Goal: Check status: Check status

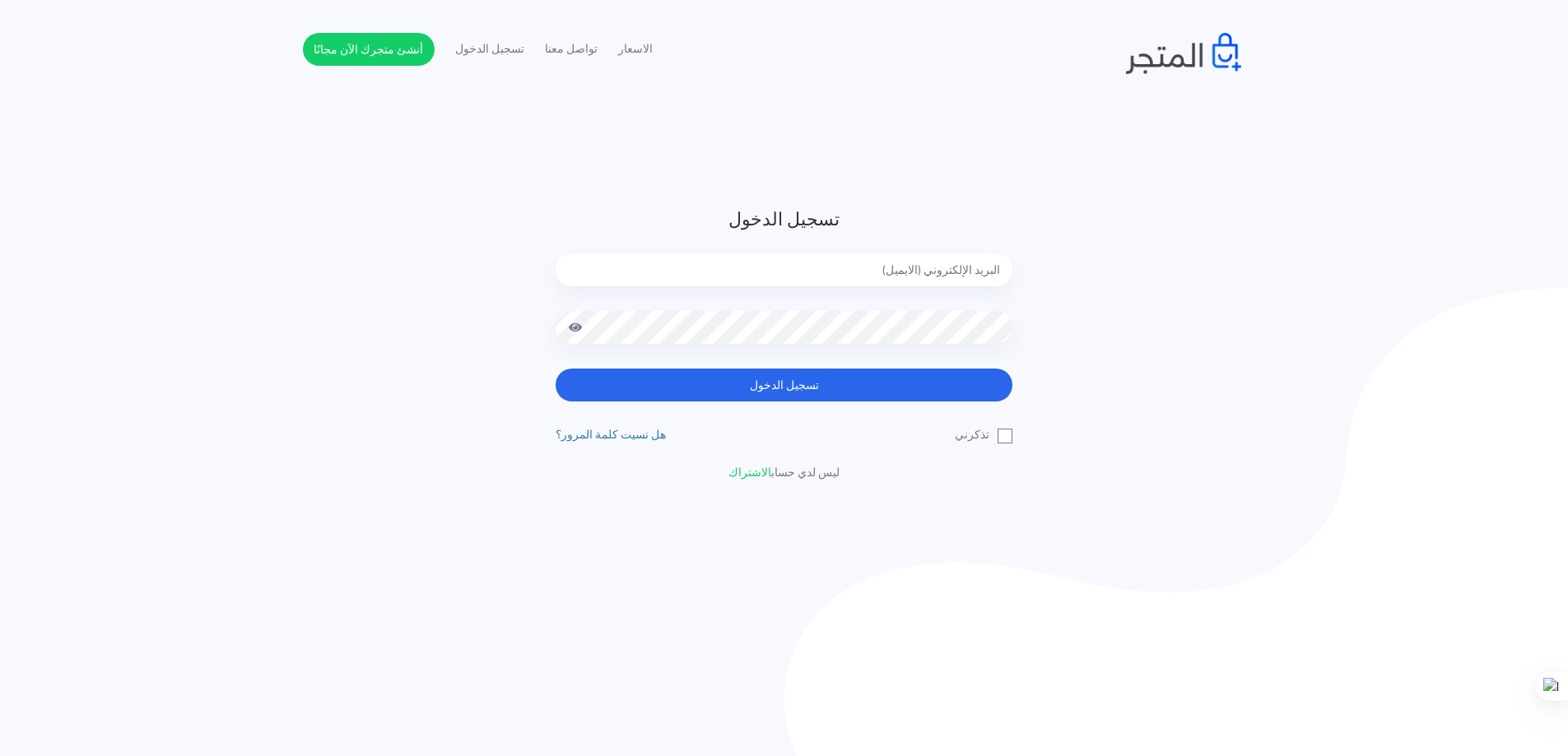
type input "[EMAIL_ADDRESS][DOMAIN_NAME]"
click at [743, 385] on button "تسجيل الدخول" at bounding box center [783, 384] width 457 height 33
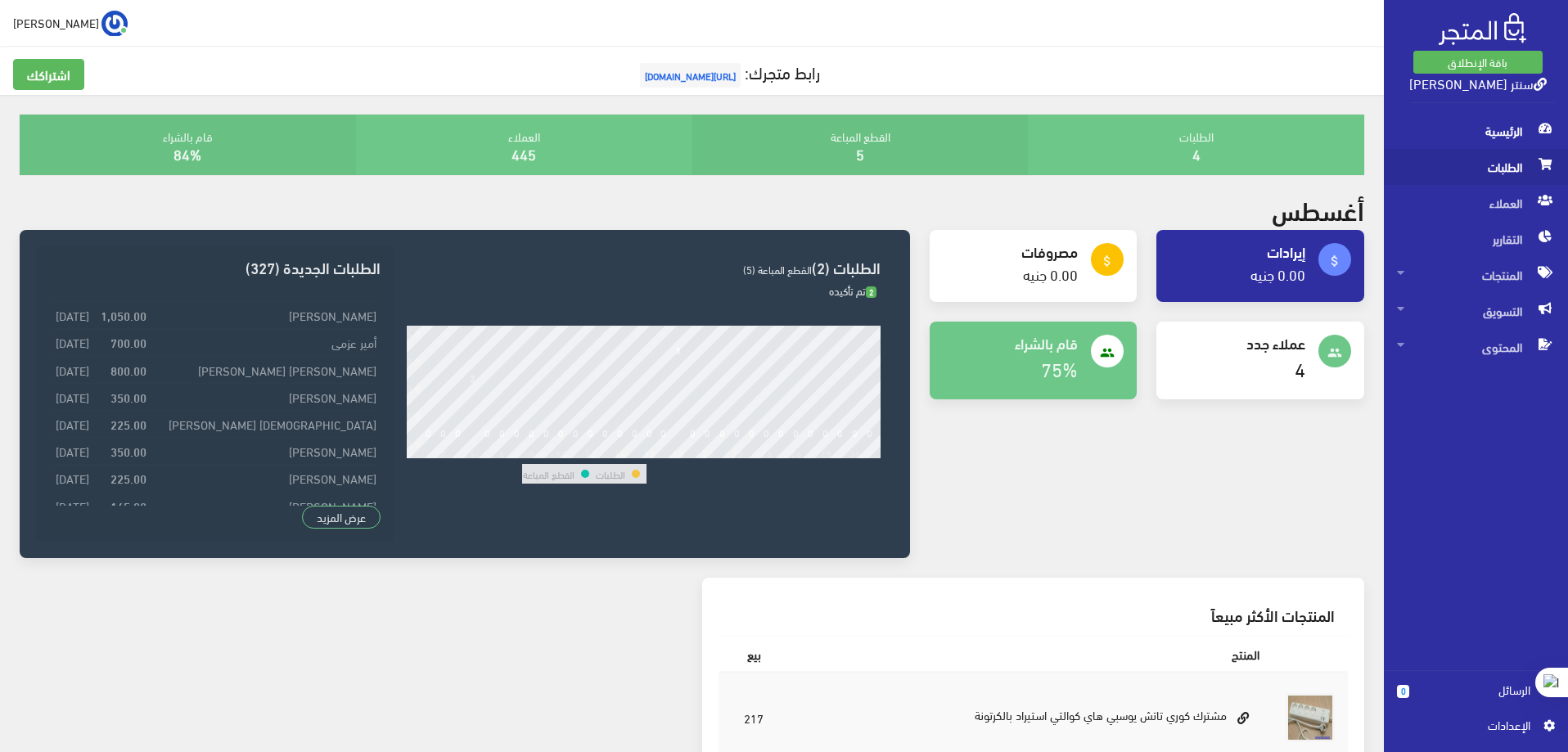
click at [1518, 170] on span "الطلبات" at bounding box center [1476, 167] width 158 height 36
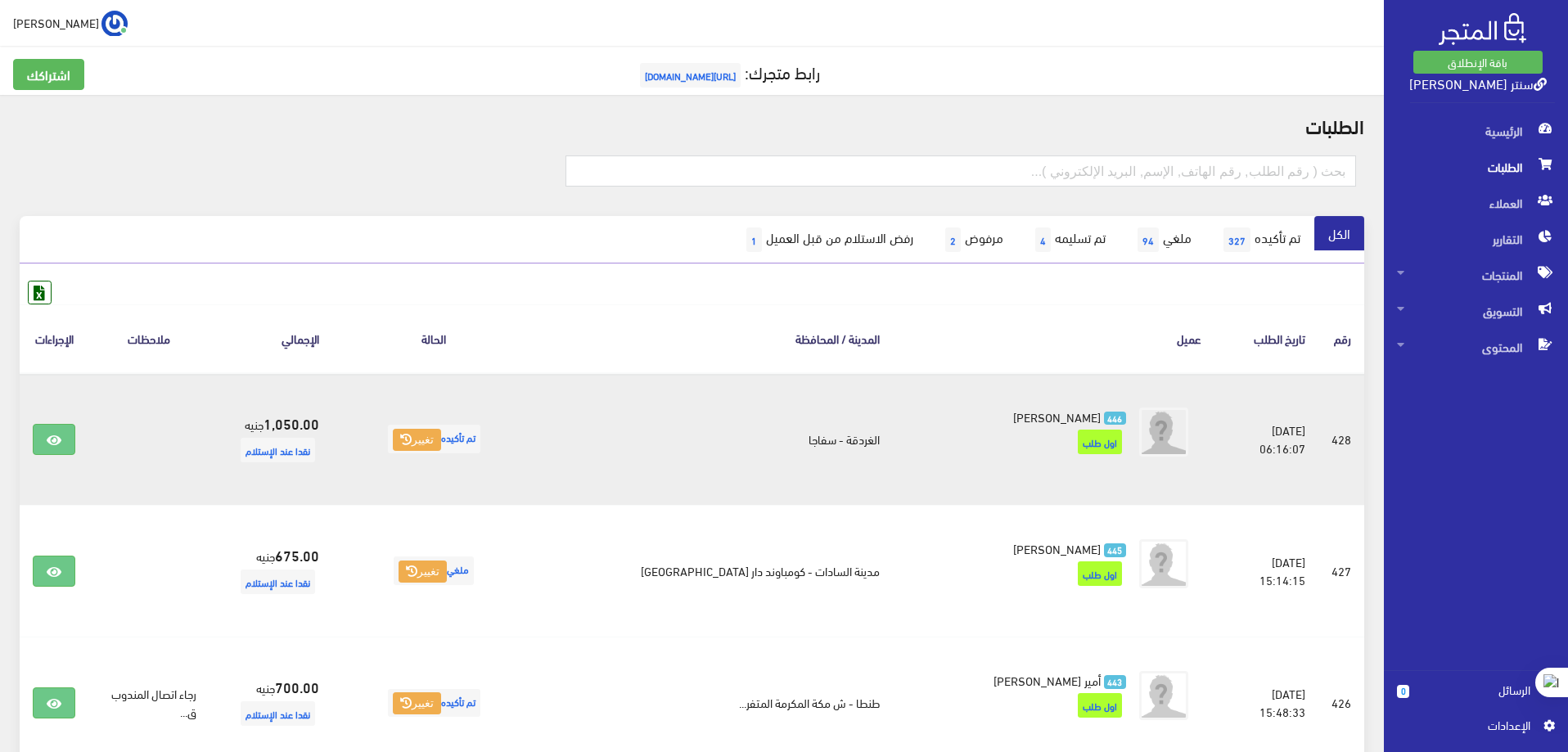
scroll to position [81, 0]
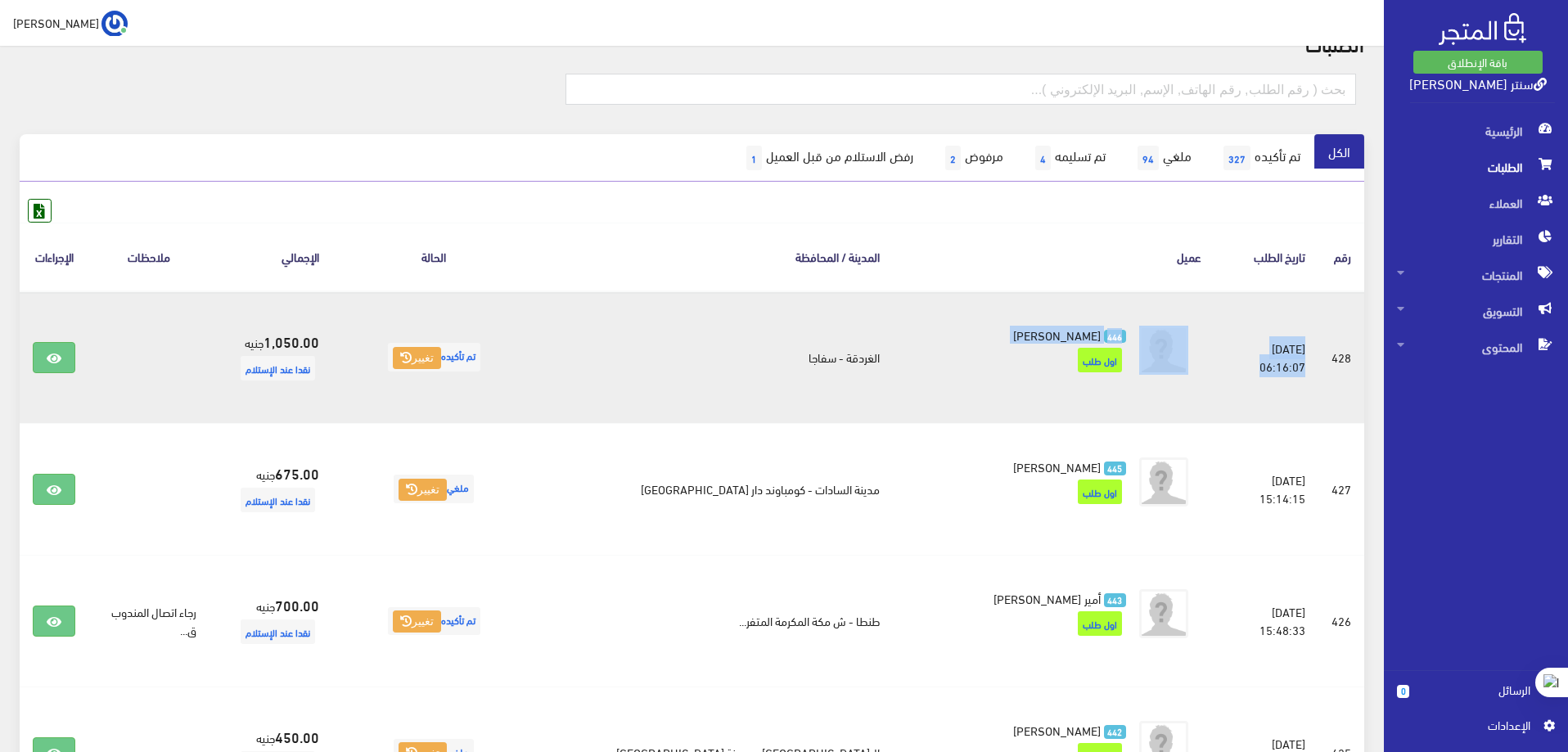
drag, startPoint x: 1300, startPoint y: 360, endPoint x: 1136, endPoint y: 363, distance: 164.0
click at [1136, 363] on tr "#428 2025-08-18 06:16:07 تم تأكيده 446 mohamed Obied 446" at bounding box center [691, 357] width 1344 height 132
click at [1342, 357] on td "428" at bounding box center [1340, 357] width 46 height 132
drag, startPoint x: 1296, startPoint y: 358, endPoint x: 1170, endPoint y: 361, distance: 126.0
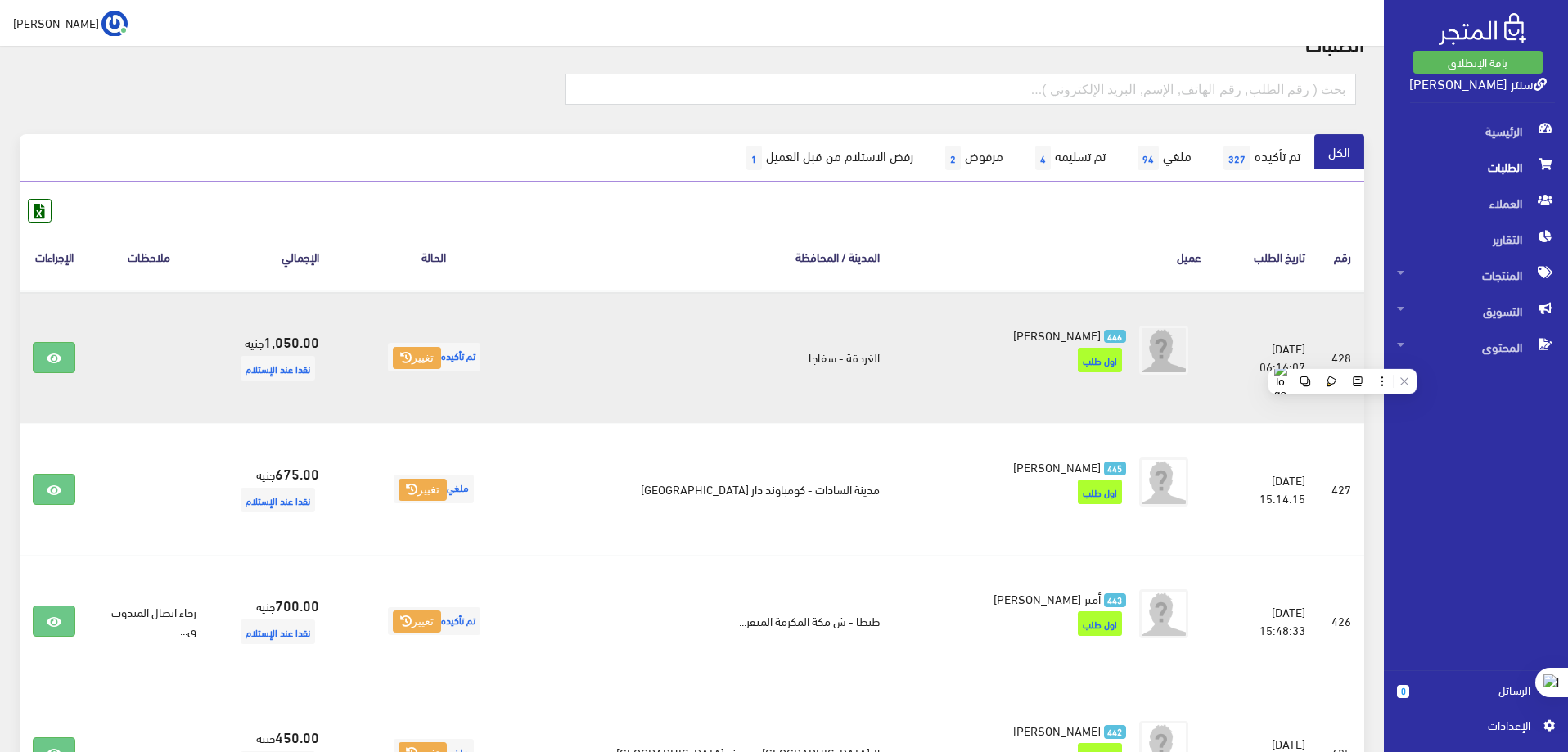
click at [1214, 361] on td "2025-08-18 06:16:07" at bounding box center [1266, 357] width 104 height 132
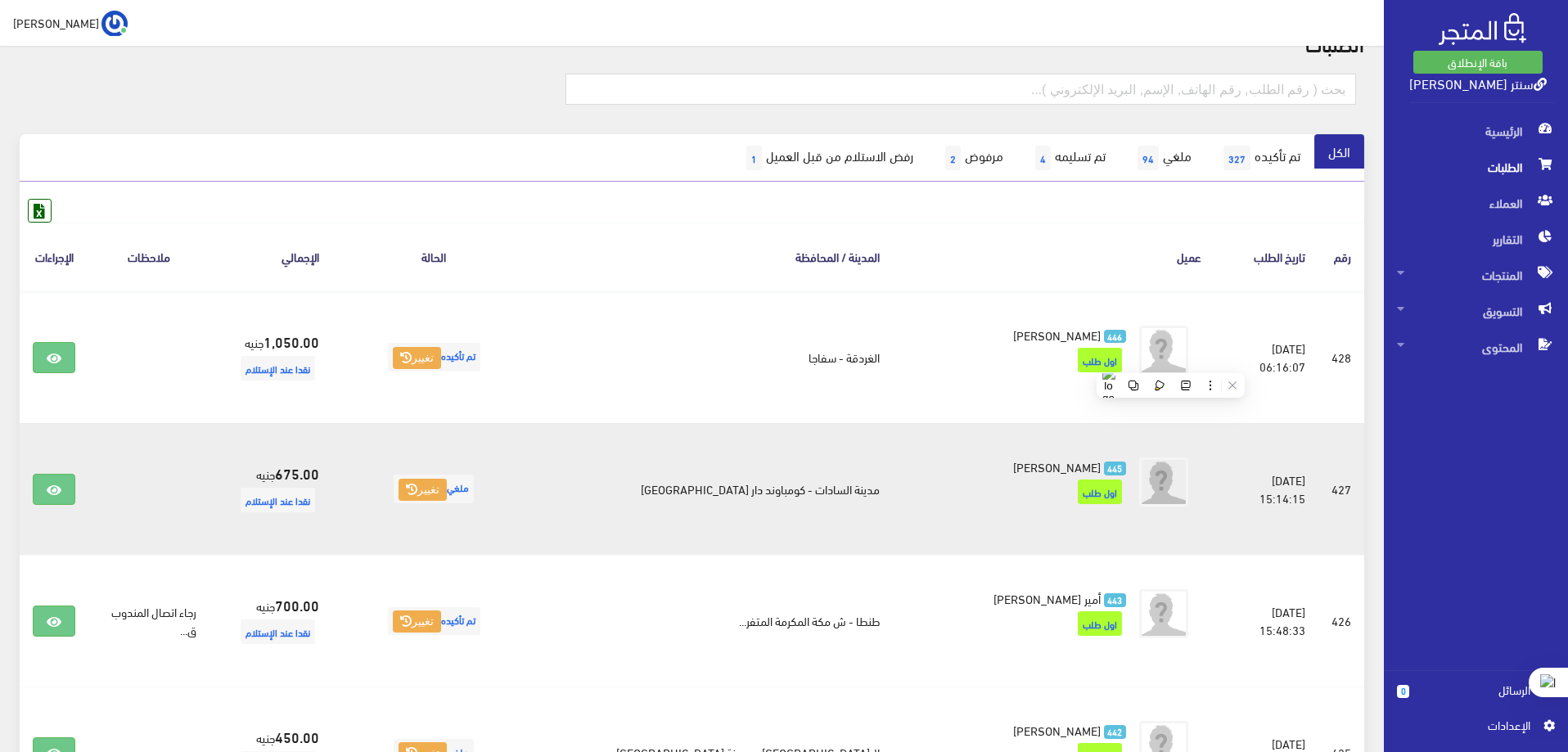
click at [1342, 487] on td "427" at bounding box center [1340, 488] width 46 height 131
drag, startPoint x: 1298, startPoint y: 487, endPoint x: 1180, endPoint y: 487, distance: 118.0
click at [1214, 487] on td "2025-08-17 15:14:15" at bounding box center [1266, 488] width 104 height 131
click at [1214, 542] on td "2025-08-17 15:14:15" at bounding box center [1266, 488] width 104 height 131
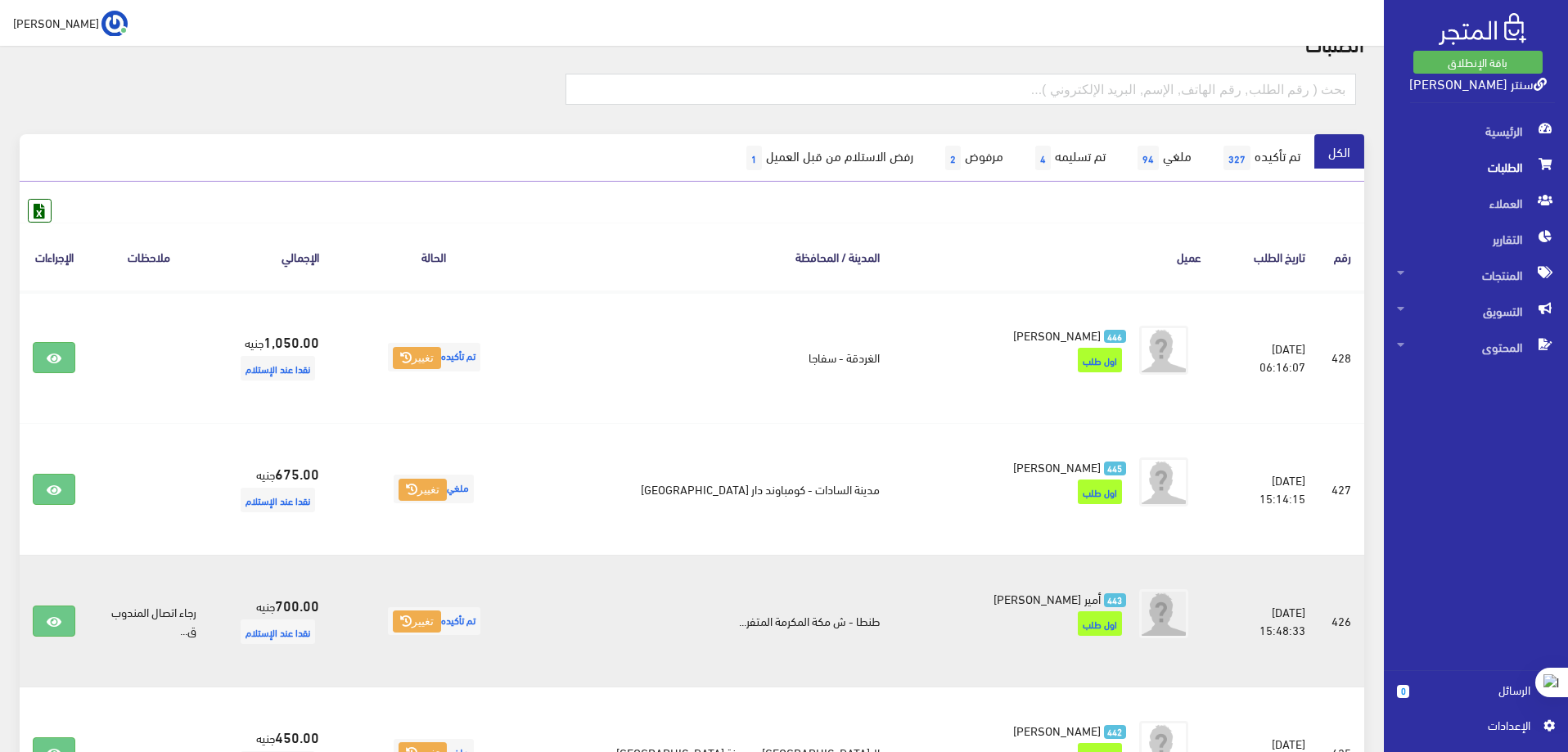
drag, startPoint x: 1345, startPoint y: 622, endPoint x: 1197, endPoint y: 611, distance: 148.4
click at [1197, 611] on tr "#426 2025-08-04 15:48:33 تم تأكيده 443 700.00 443 700.00" at bounding box center [691, 621] width 1344 height 131
click at [1308, 635] on td "2025-08-04 15:48:33" at bounding box center [1266, 621] width 104 height 131
drag, startPoint x: 1296, startPoint y: 621, endPoint x: 1147, endPoint y: 619, distance: 149.0
click at [1147, 619] on tr "#426 2025-08-04 15:48:33 تم تأكيده 443 700.00 443 700.00" at bounding box center [691, 621] width 1344 height 131
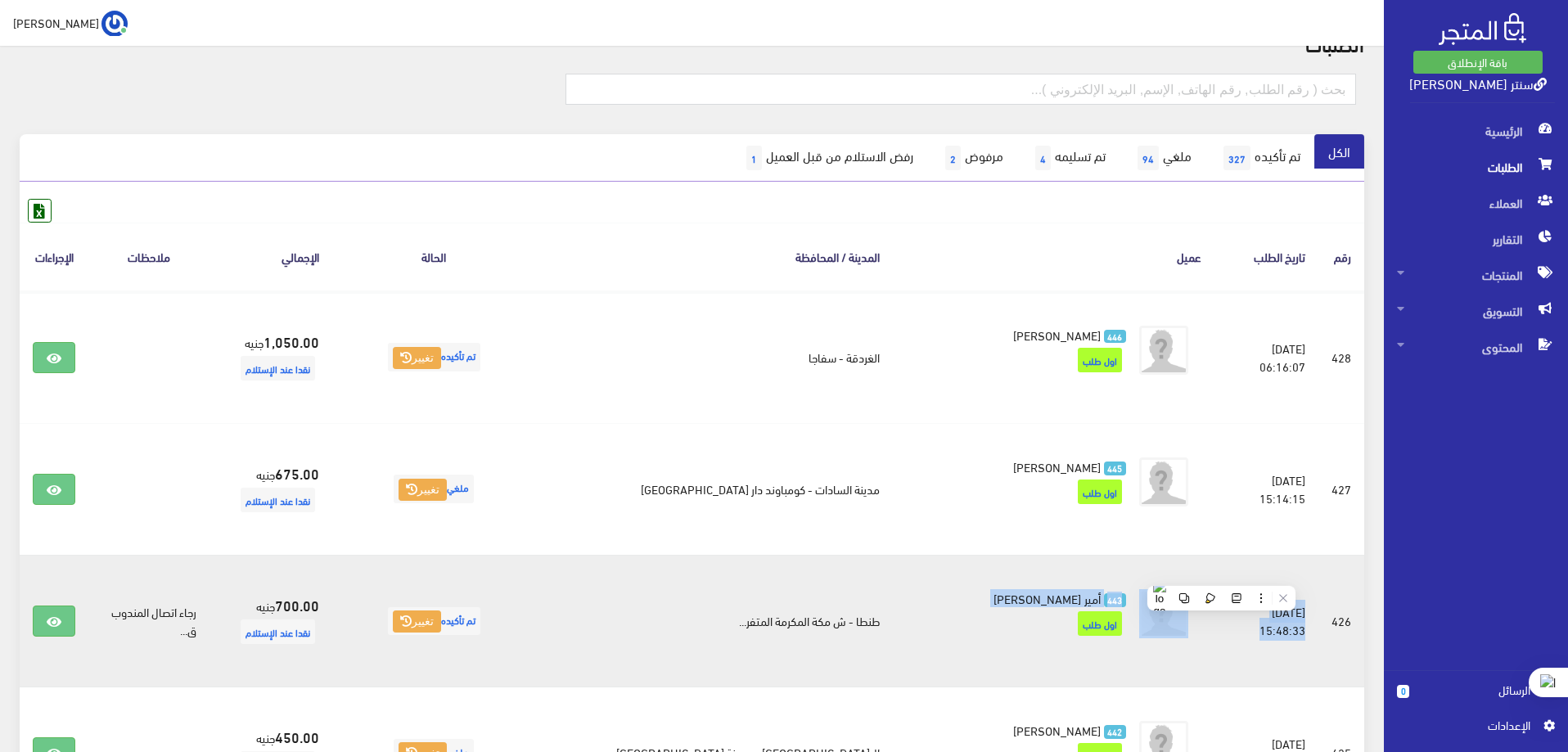
scroll to position [327, 0]
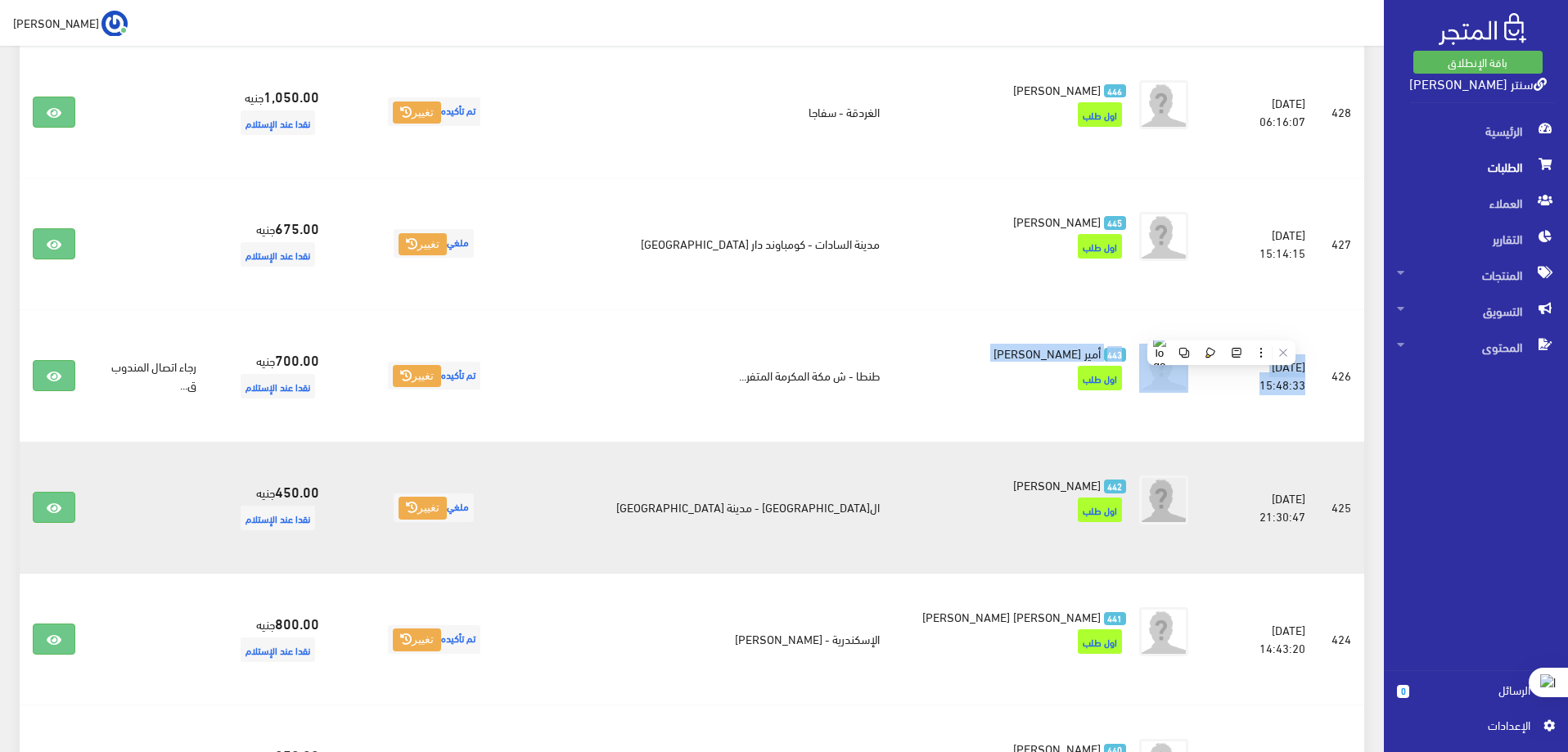
drag, startPoint x: 1348, startPoint y: 508, endPoint x: 1327, endPoint y: 511, distance: 21.2
click at [1327, 511] on td "425" at bounding box center [1340, 508] width 46 height 131
drag, startPoint x: 1296, startPoint y: 508, endPoint x: 1189, endPoint y: 511, distance: 107.0
click at [1214, 511] on td "2025-07-31 21:30:47" at bounding box center [1266, 508] width 104 height 131
